Goal: Task Accomplishment & Management: Use online tool/utility

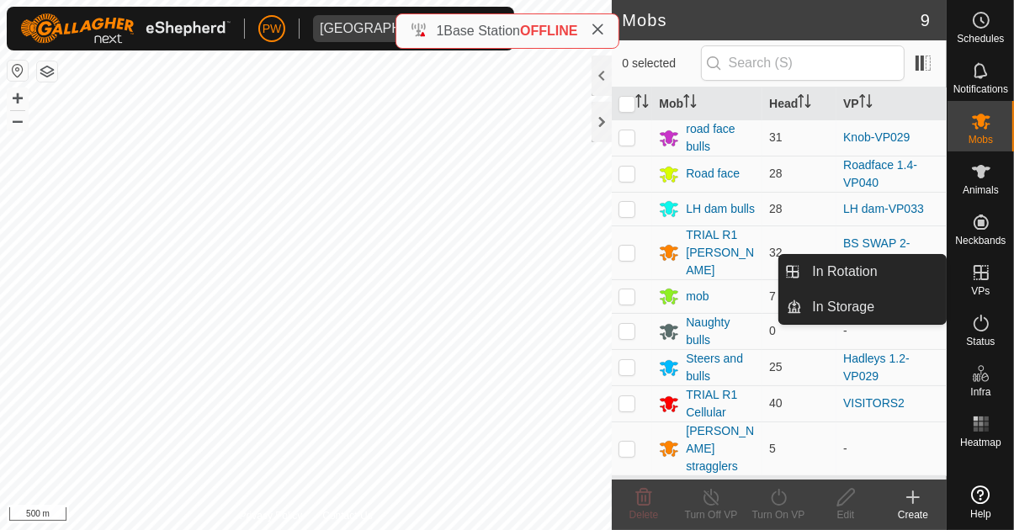
click at [979, 279] on icon at bounding box center [981, 272] width 15 height 15
click at [881, 278] on link "In Rotation" at bounding box center [874, 272] width 144 height 34
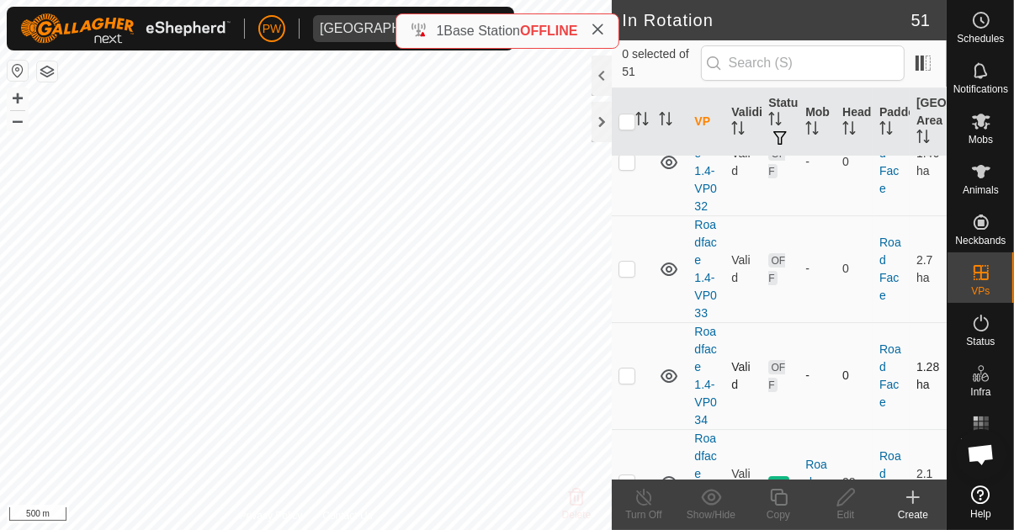
scroll to position [5105, 0]
click at [629, 475] on p-checkbox at bounding box center [626, 481] width 17 height 13
checkbox input "true"
click at [778, 507] on div "Copy" at bounding box center [778, 514] width 67 height 15
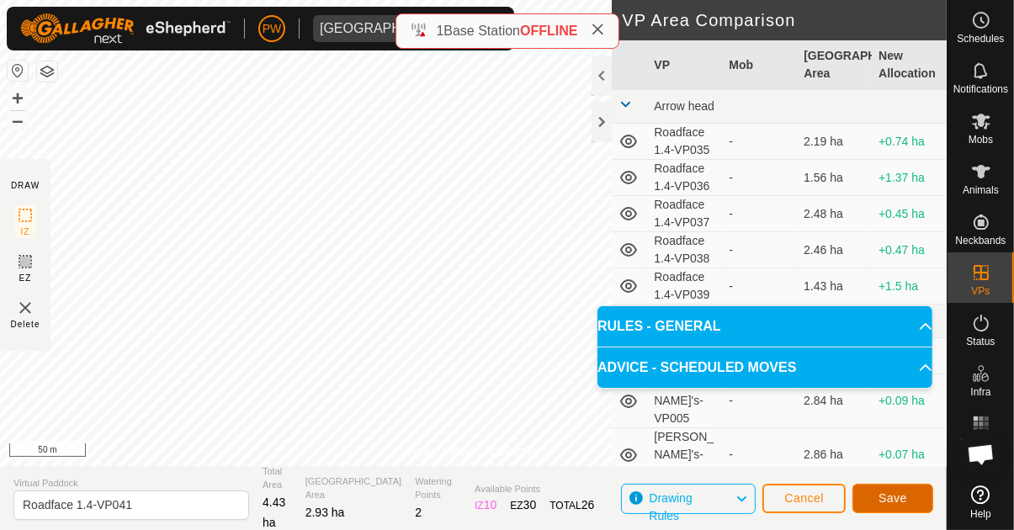
click at [890, 496] on span "Save" at bounding box center [892, 497] width 29 height 13
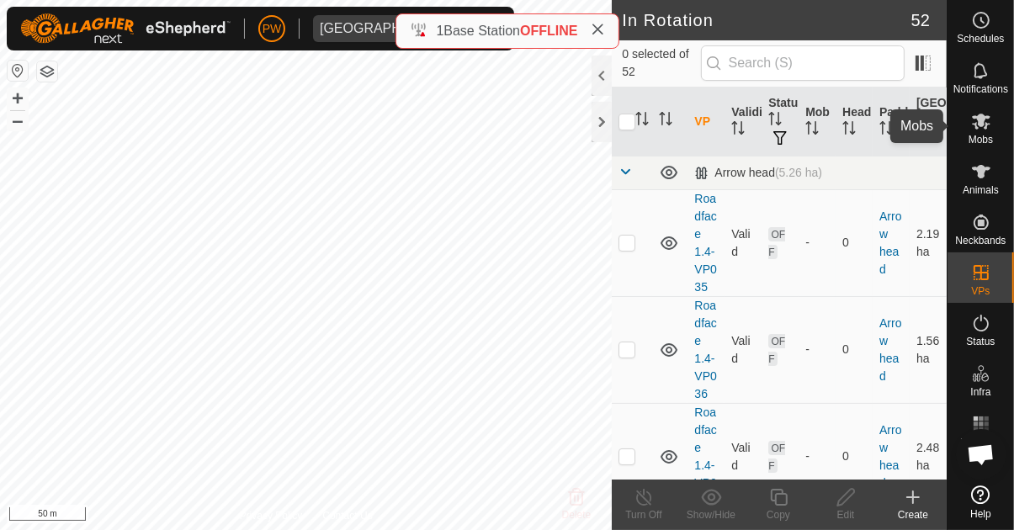
click at [977, 127] on icon at bounding box center [981, 122] width 19 height 16
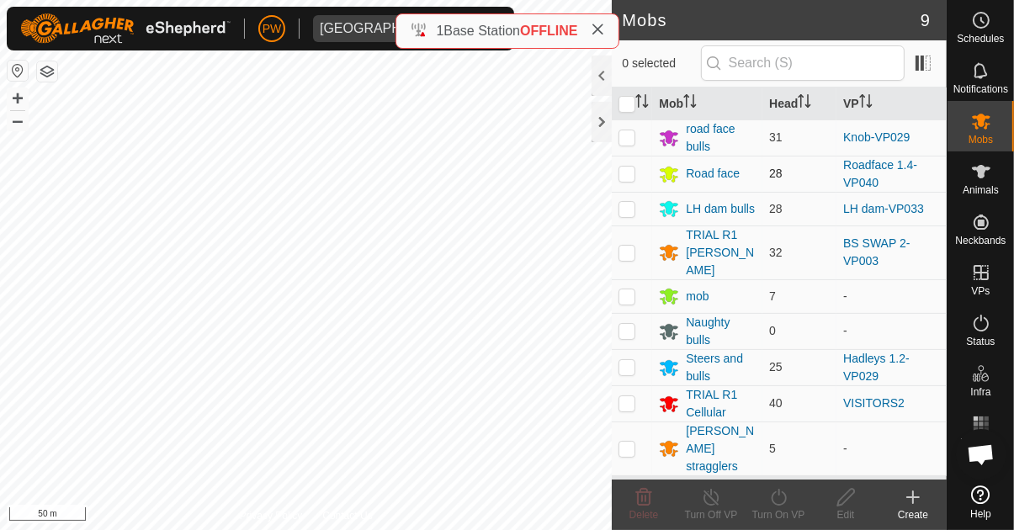
click at [624, 172] on p-checkbox at bounding box center [626, 173] width 17 height 13
checkbox input "true"
click at [772, 505] on icon at bounding box center [778, 497] width 21 height 20
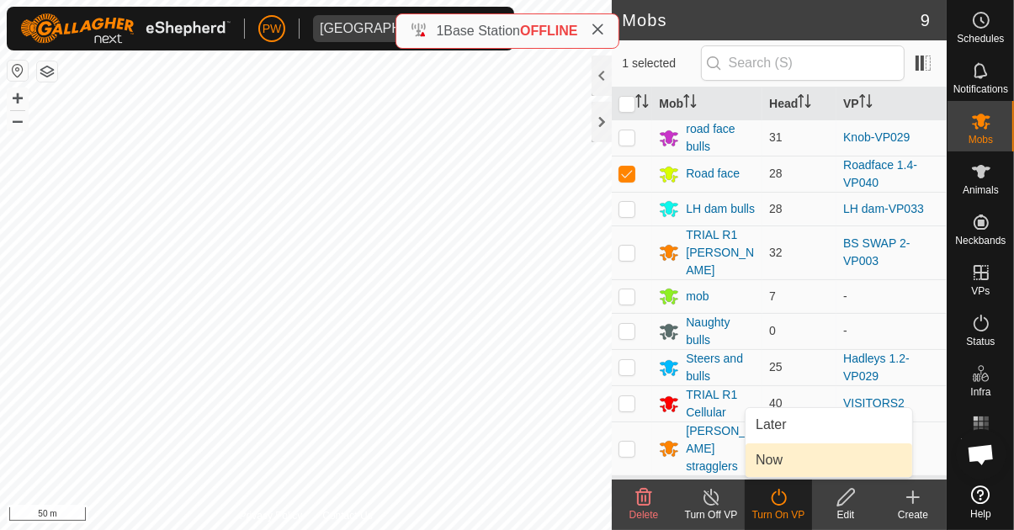
click at [787, 466] on link "Now" at bounding box center [828, 460] width 167 height 34
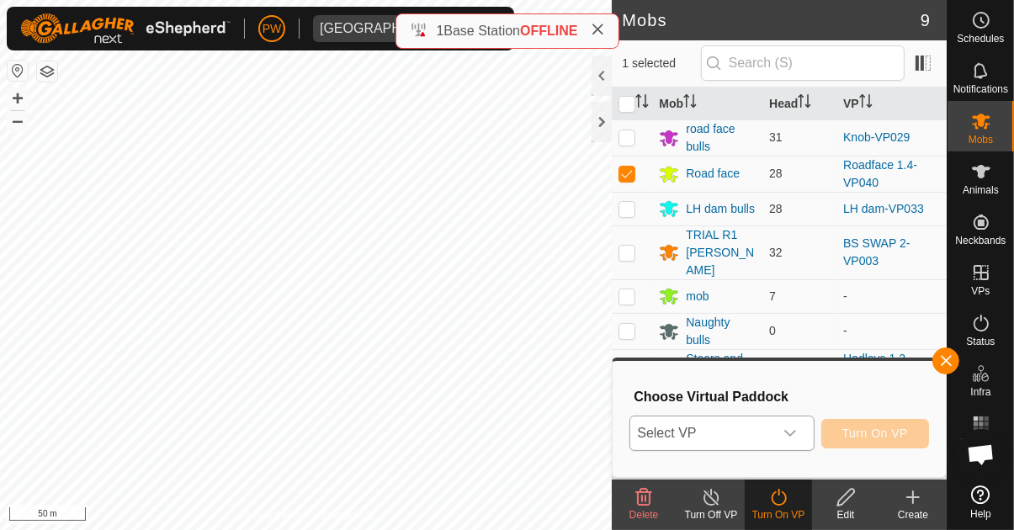
click at [796, 438] on icon "dropdown trigger" at bounding box center [789, 433] width 13 height 13
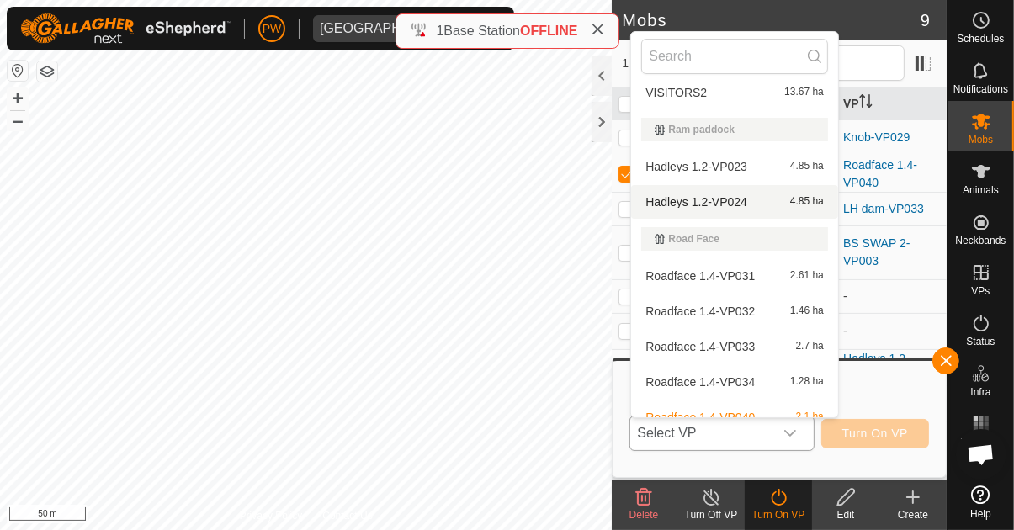
scroll to position [1925, 0]
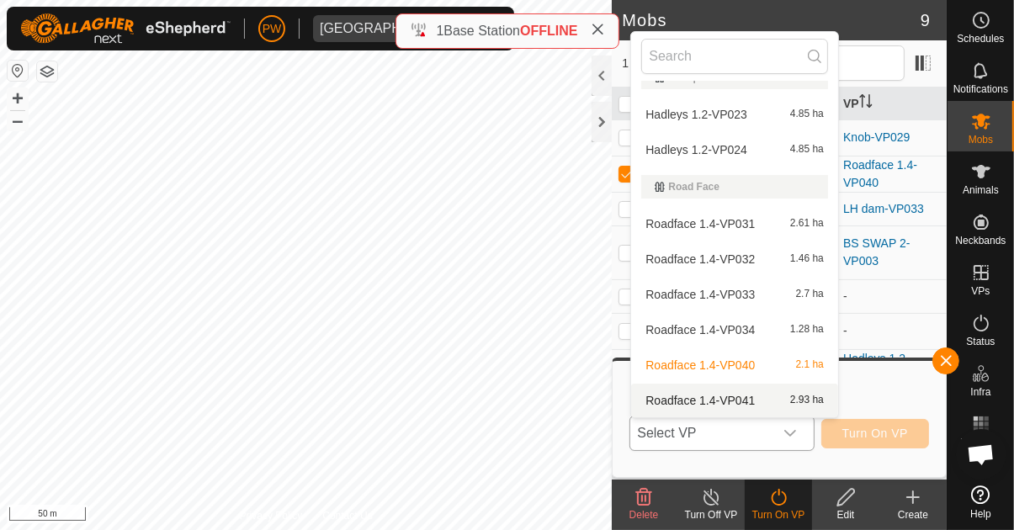
click at [740, 401] on span "Roadface 1.4-VP041" at bounding box center [699, 401] width 109 height 12
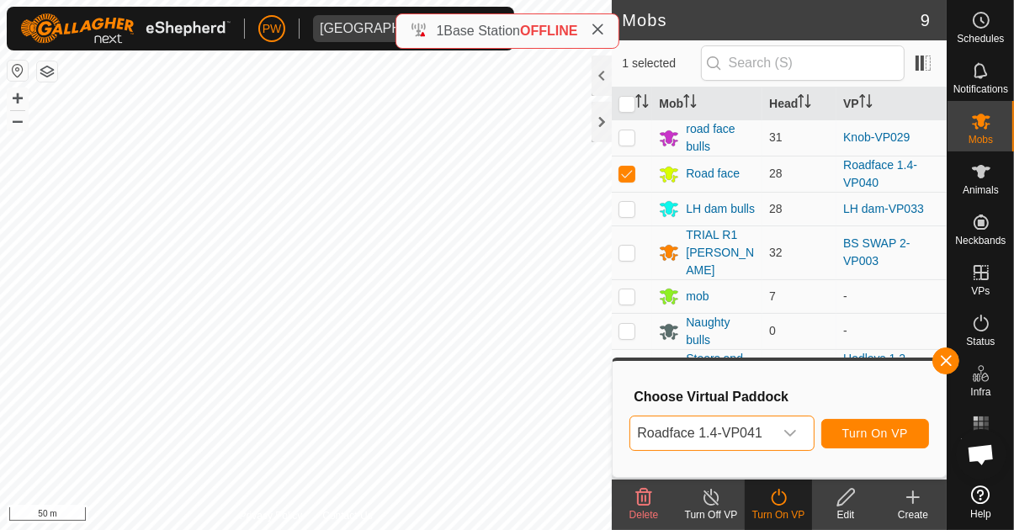
click at [857, 440] on span "Turn On VP" at bounding box center [875, 433] width 66 height 13
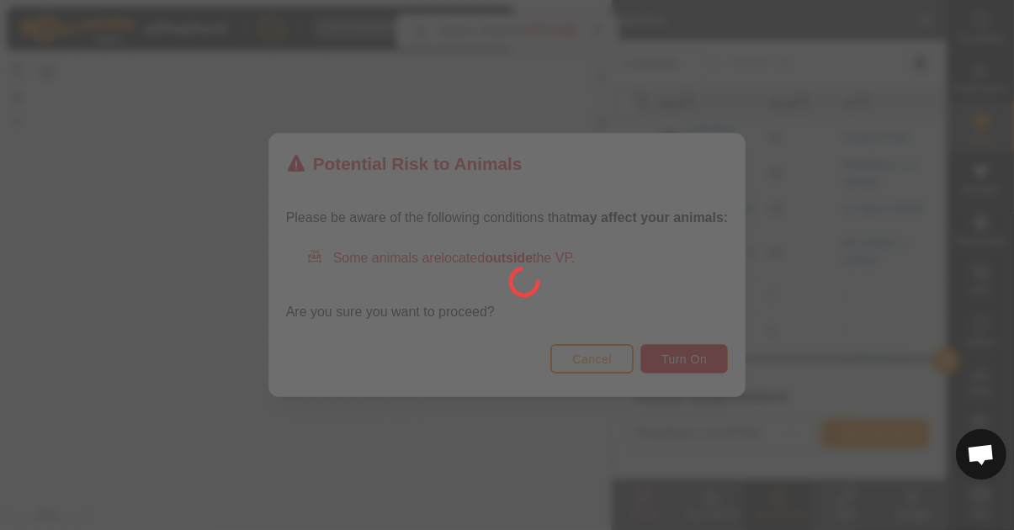
click at [684, 401] on div at bounding box center [507, 265] width 1014 height 530
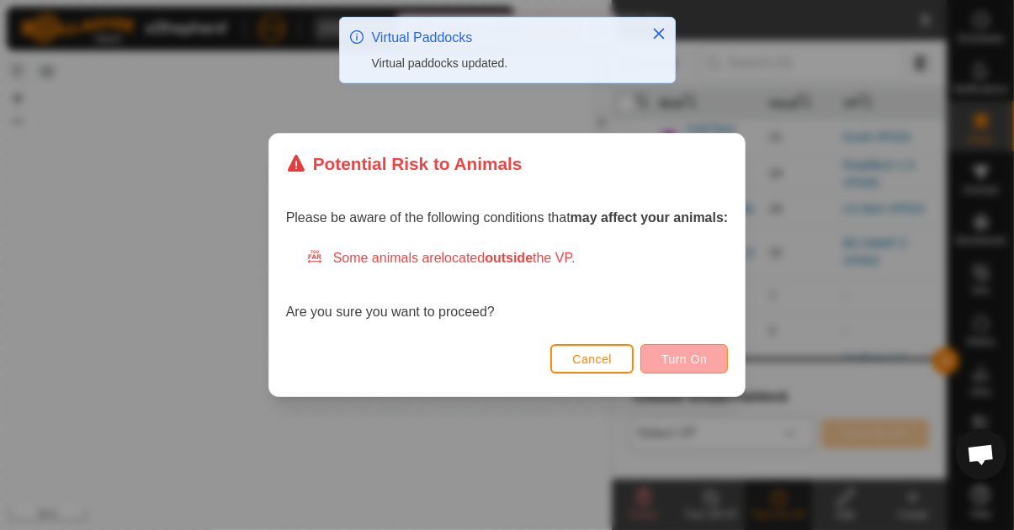
click at [687, 366] on span "Turn On" at bounding box center [683, 359] width 45 height 13
